Goal: Transaction & Acquisition: Register for event/course

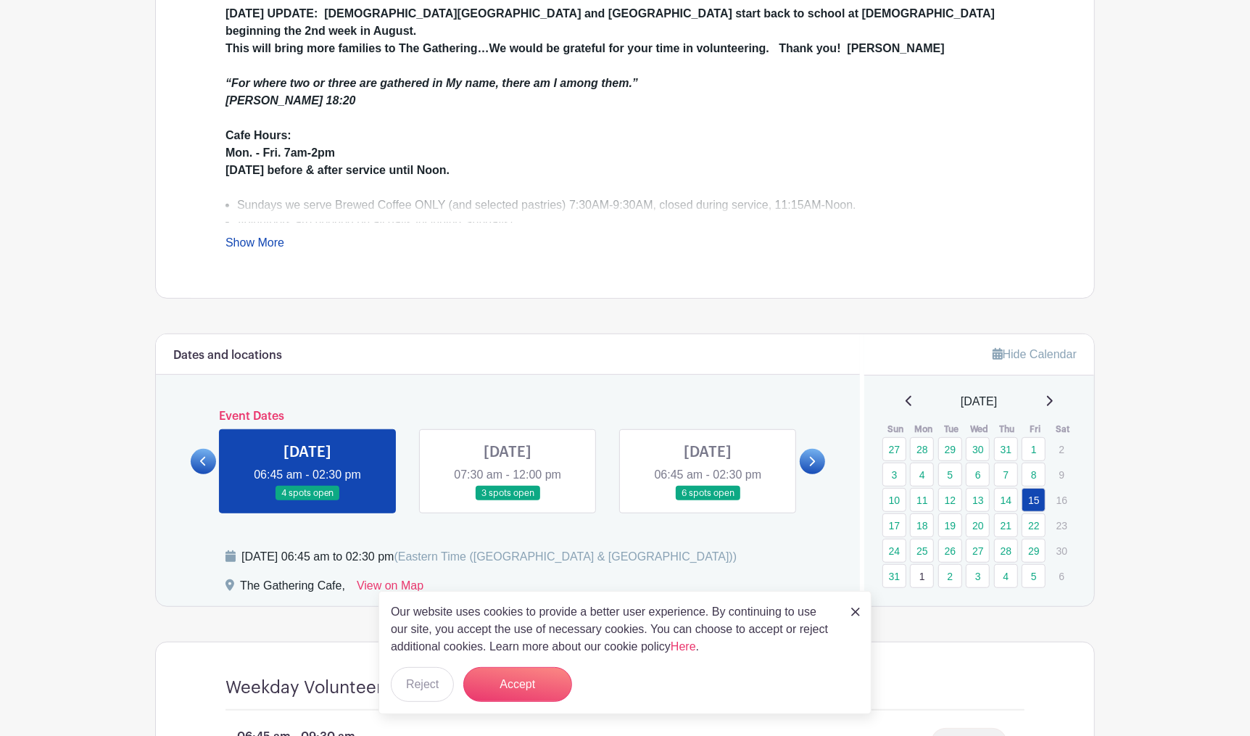
scroll to position [494, 0]
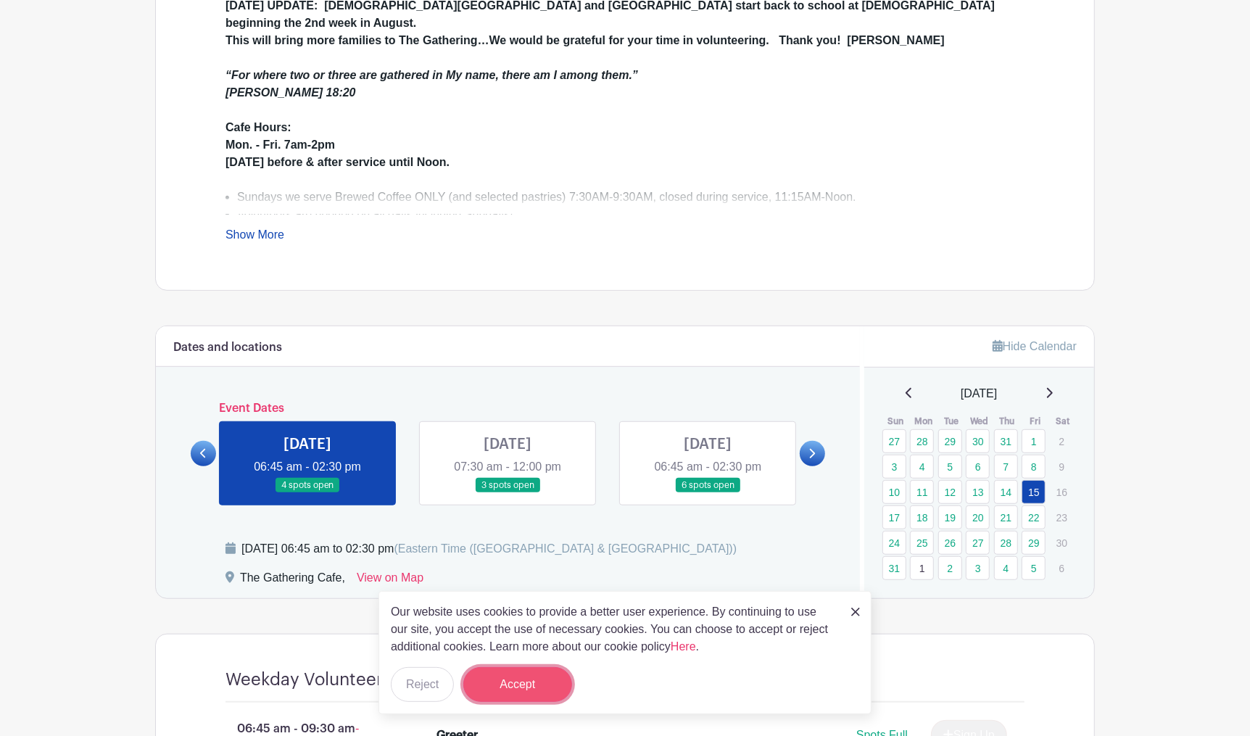
click at [502, 689] on button "Accept" at bounding box center [517, 684] width 109 height 35
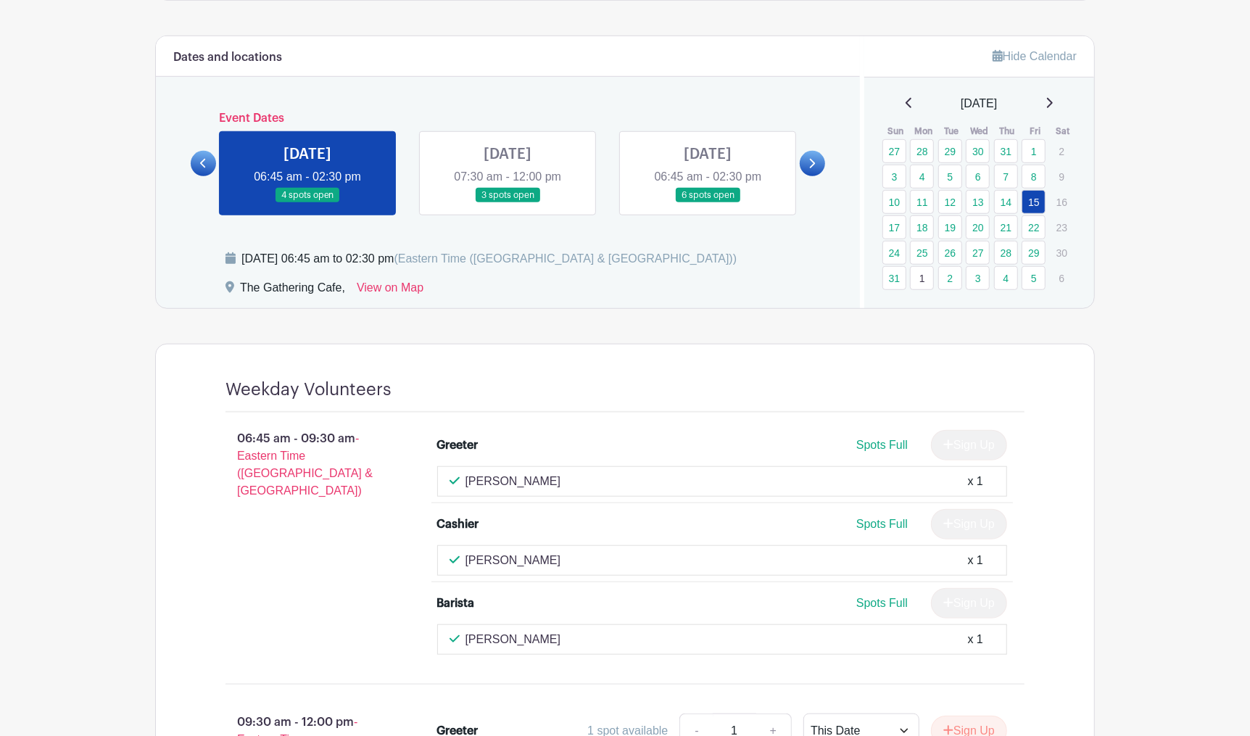
scroll to position [782, 0]
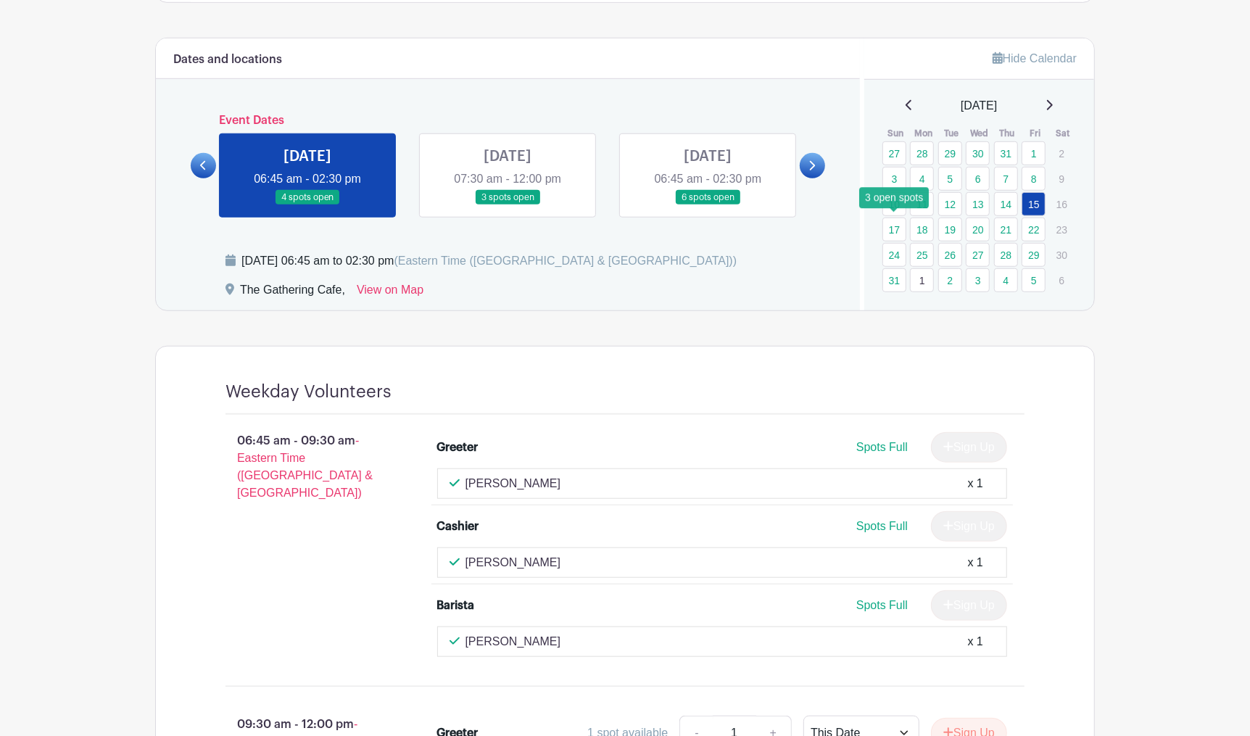
click at [893, 228] on link "17" at bounding box center [894, 229] width 24 height 24
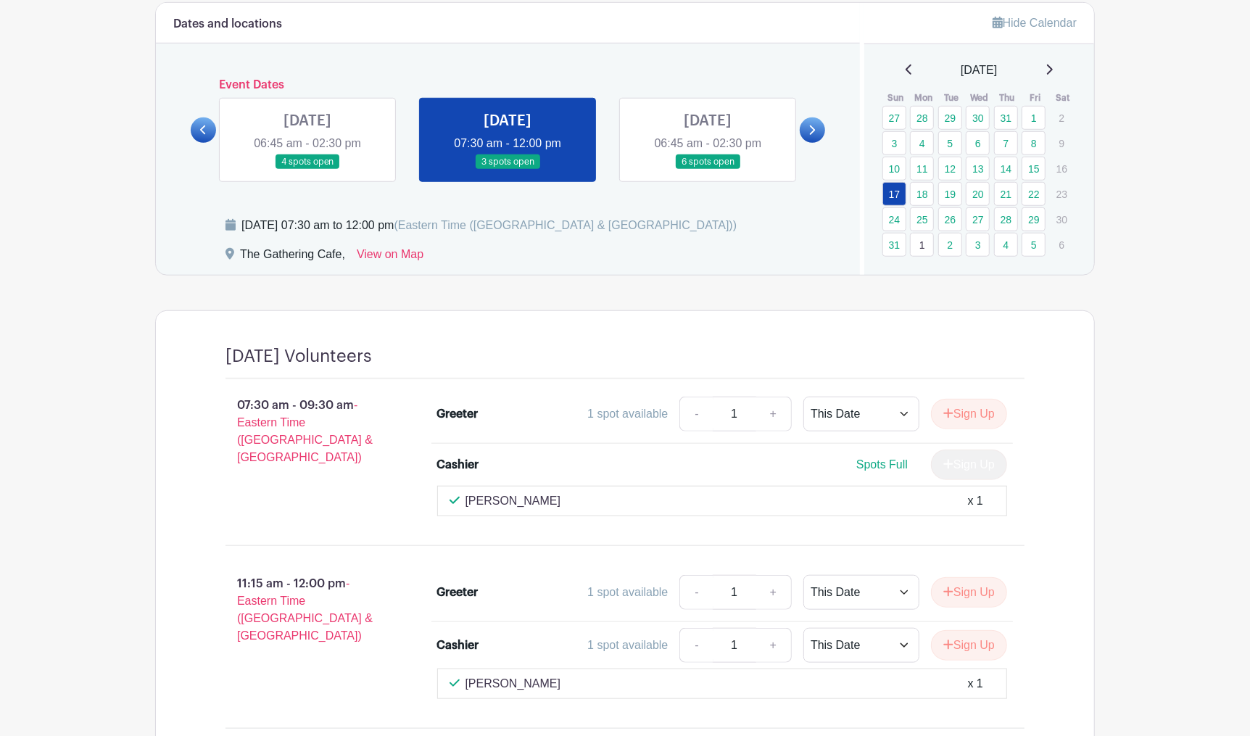
scroll to position [816, 0]
click at [1050, 70] on icon at bounding box center [1048, 71] width 7 height 12
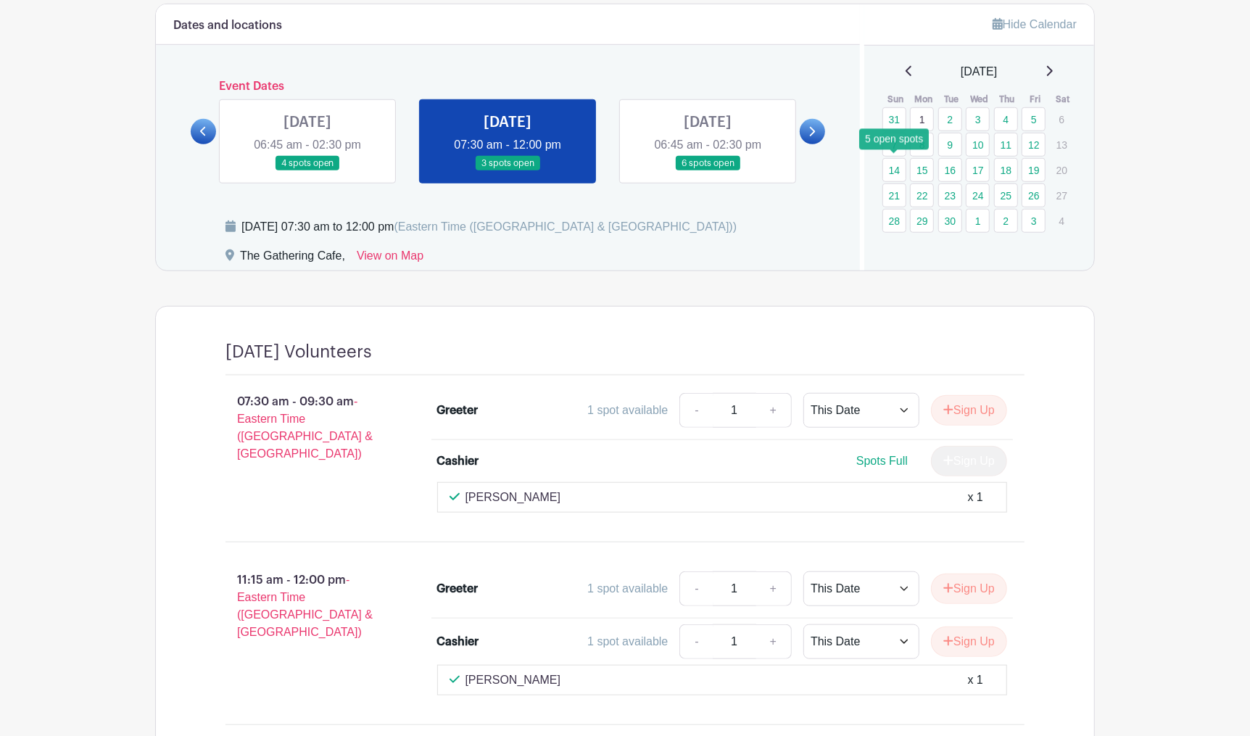
click at [893, 170] on link "14" at bounding box center [894, 170] width 24 height 24
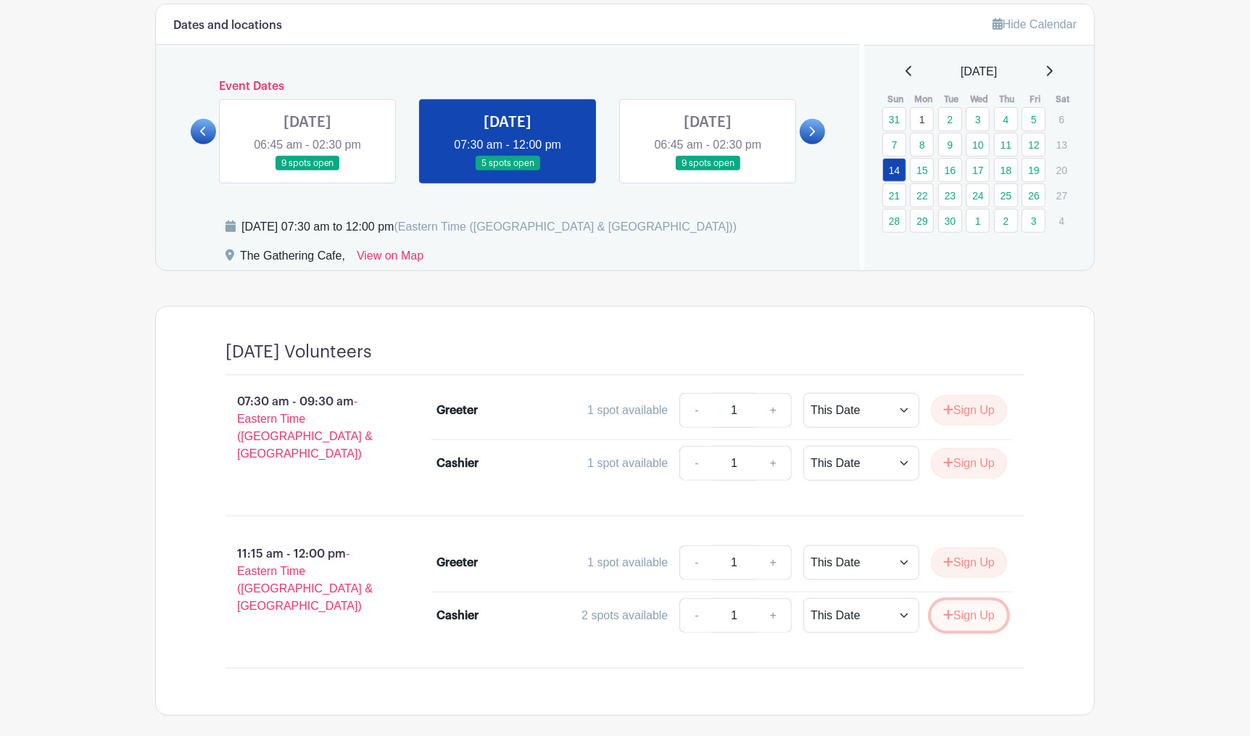
click at [972, 607] on button "Sign Up" at bounding box center [969, 615] width 76 height 30
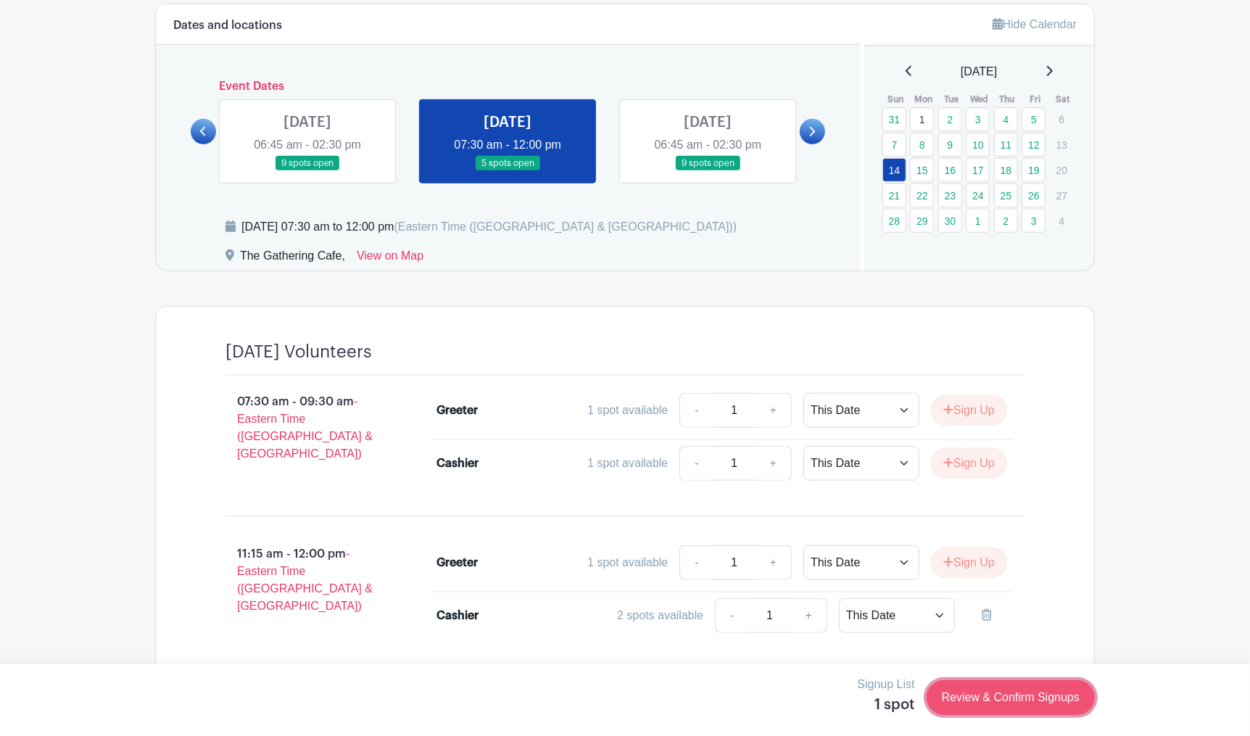
click at [994, 700] on link "Review & Confirm Signups" at bounding box center [1010, 697] width 168 height 35
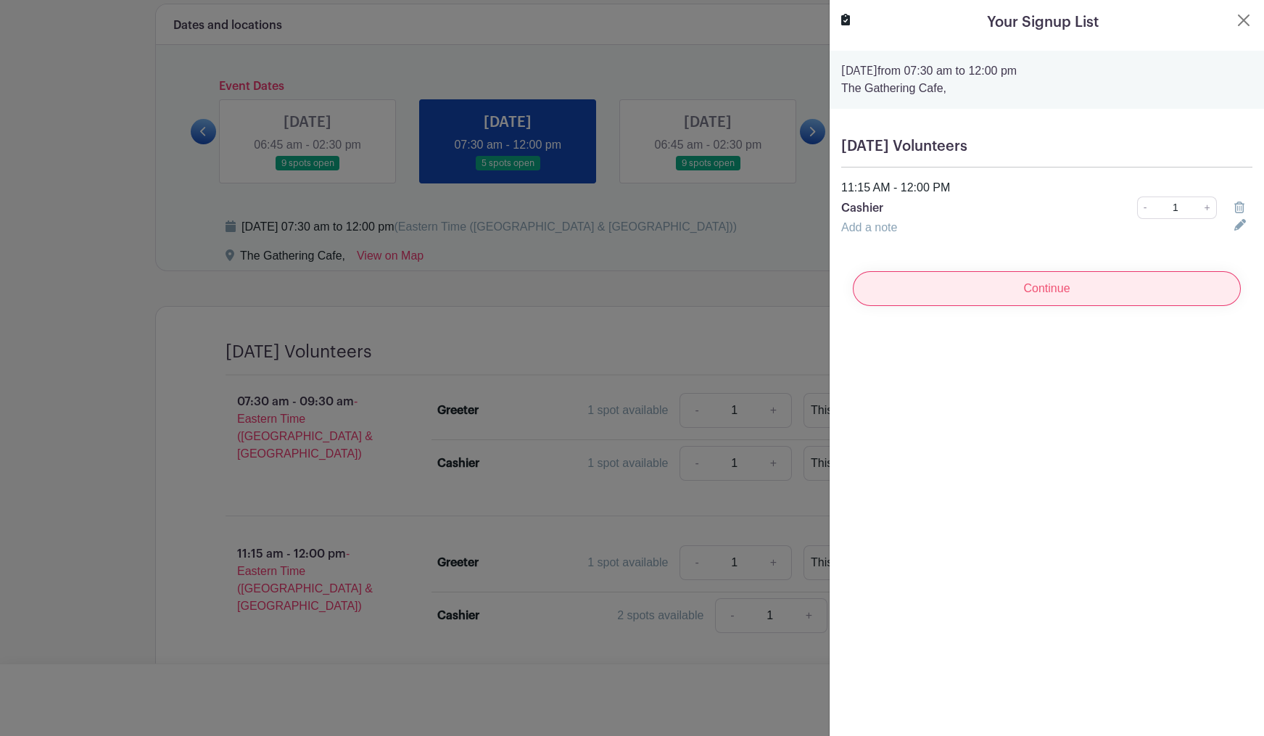
click at [1025, 287] on input "Continue" at bounding box center [1047, 288] width 388 height 35
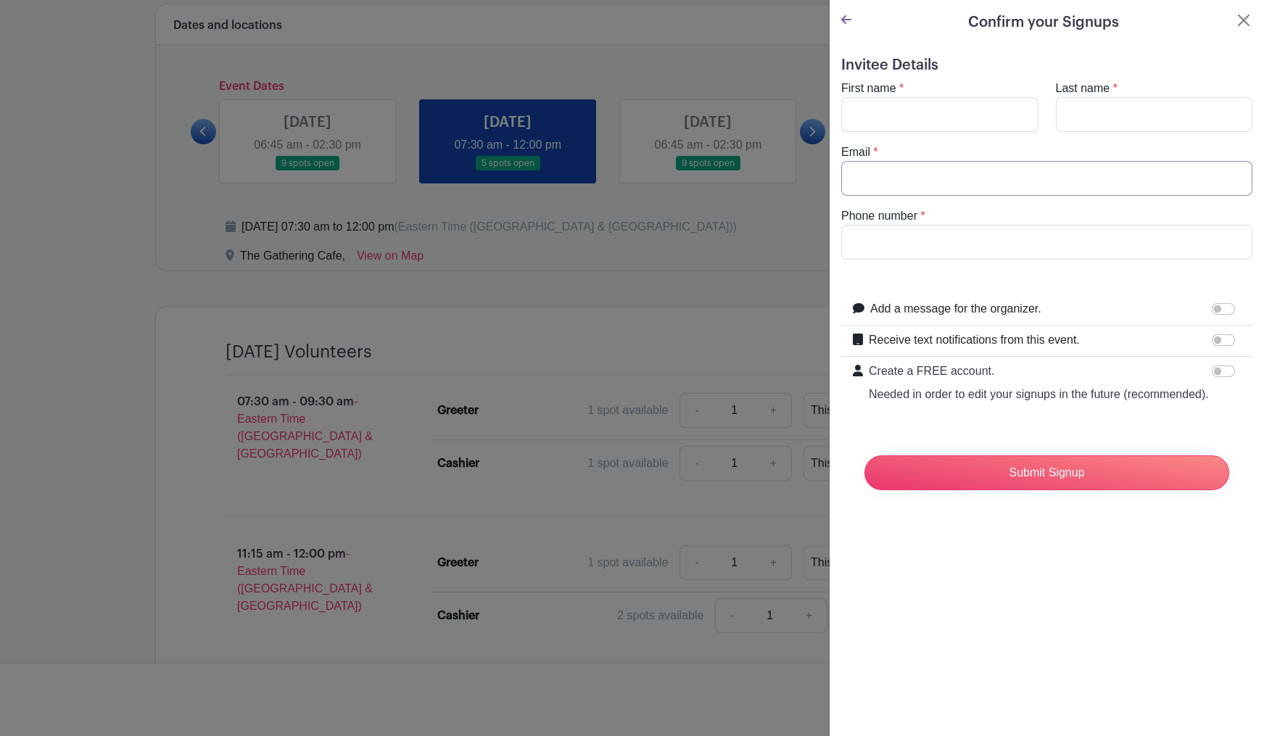
type input "[EMAIL_ADDRESS][DOMAIN_NAME]"
click at [884, 246] on input "Phone number" at bounding box center [1046, 242] width 411 height 35
type input "5714420970"
type input "[PERSON_NAME]"
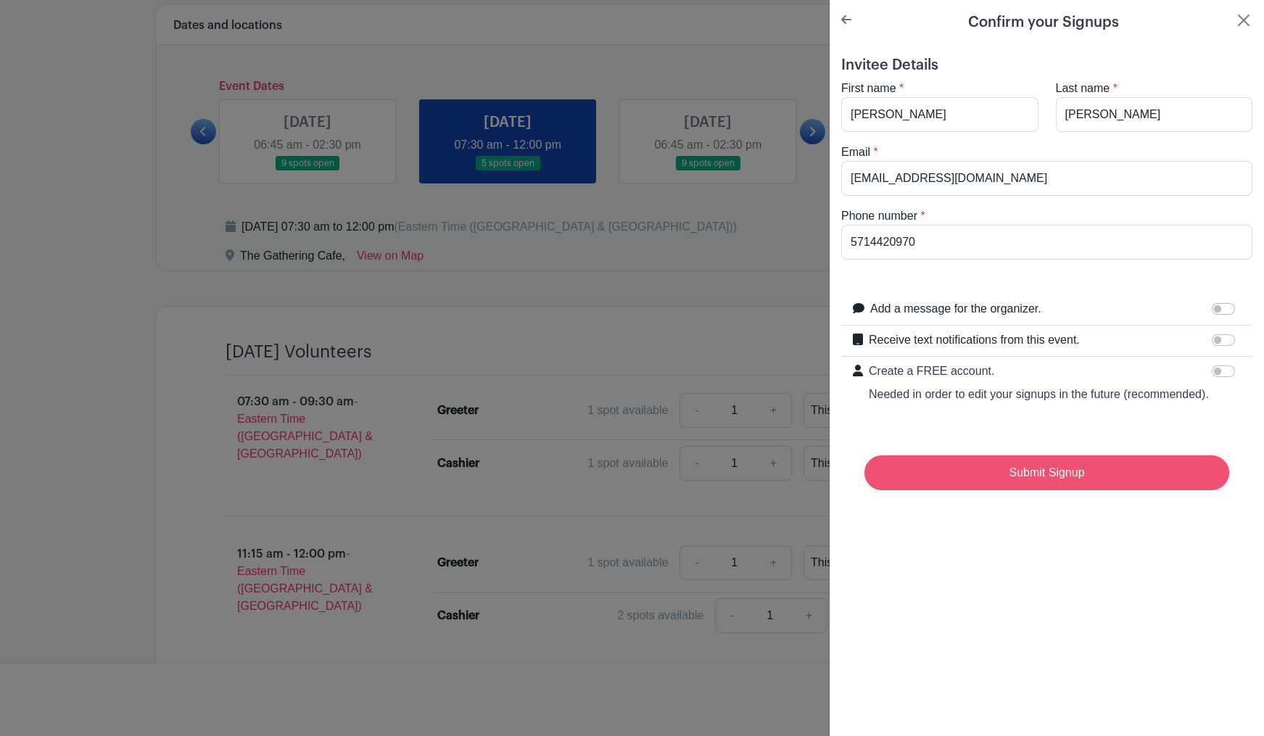
click at [1015, 483] on input "Submit Signup" at bounding box center [1046, 472] width 365 height 35
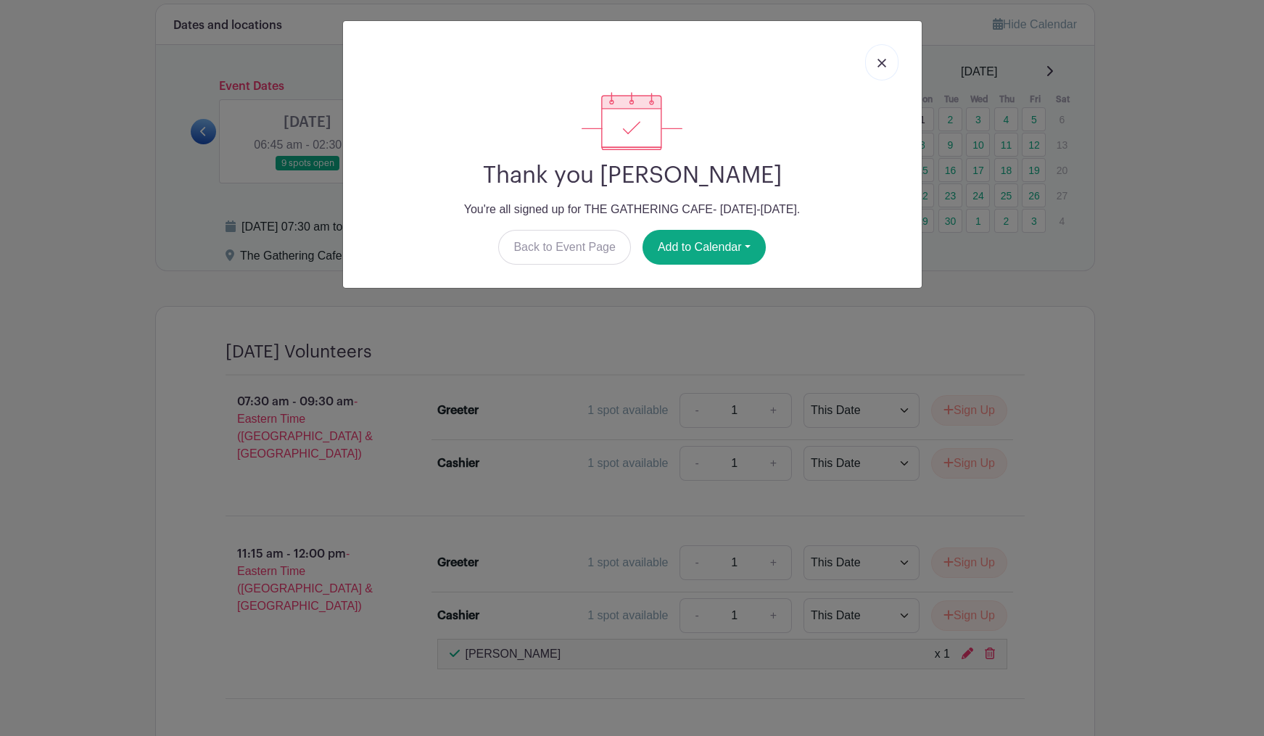
click at [883, 62] on img at bounding box center [881, 63] width 9 height 9
